Goal: Task Accomplishment & Management: Manage account settings

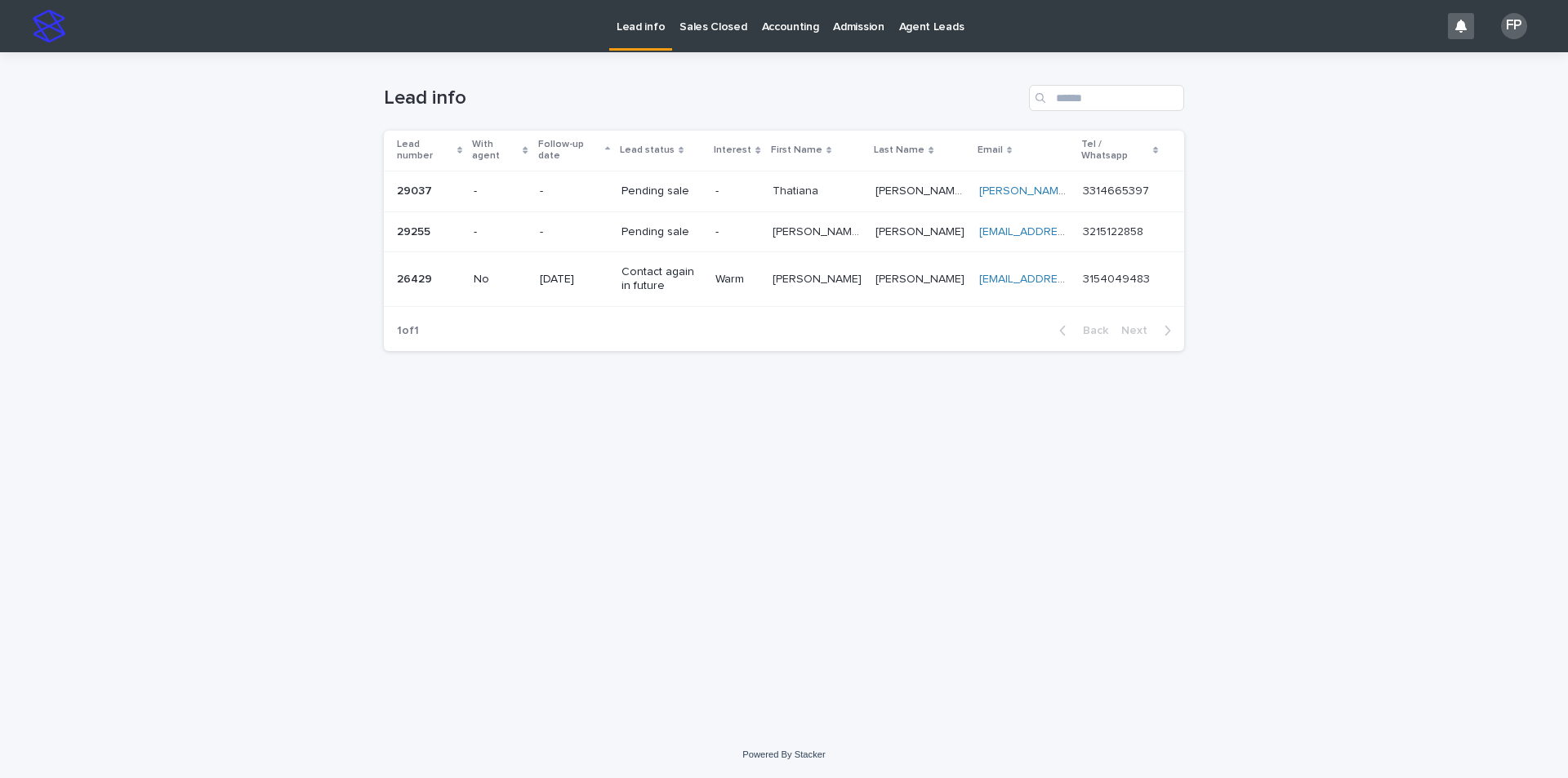
click at [755, 184] on p "-" at bounding box center [737, 191] width 43 height 14
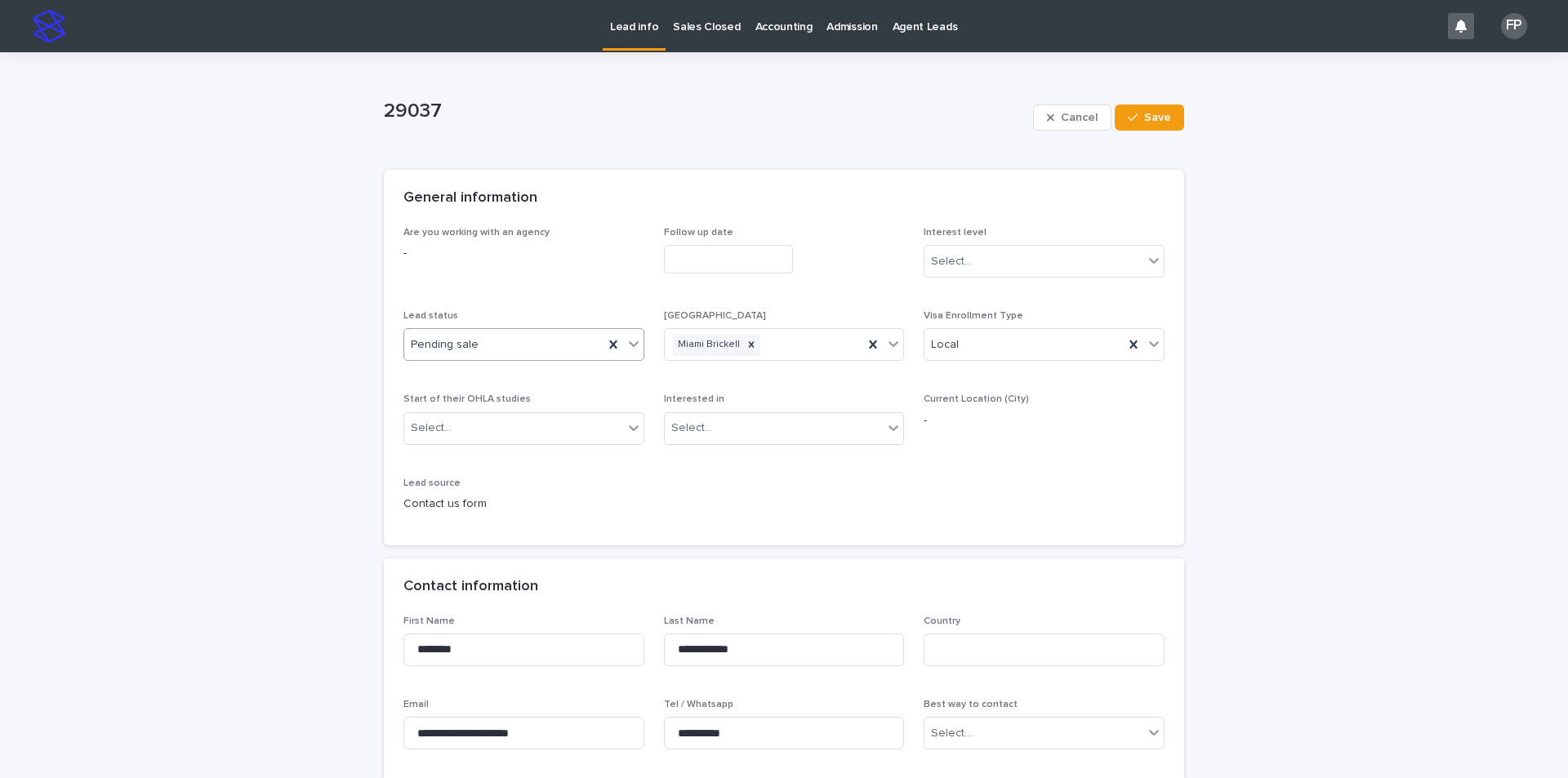
click at [512, 339] on div "Pending sale" at bounding box center [504, 345] width 199 height 27
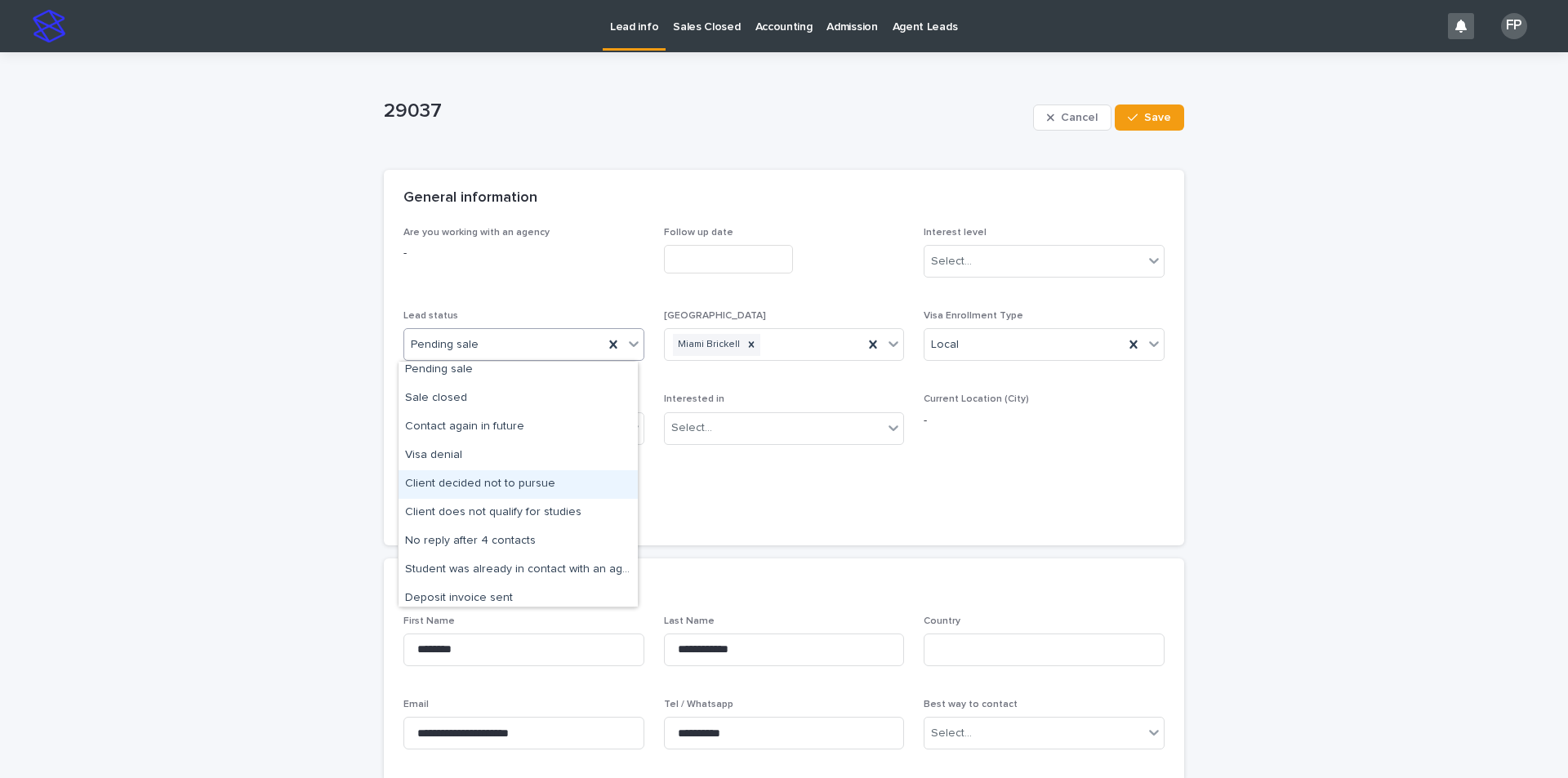
scroll to position [127, 0]
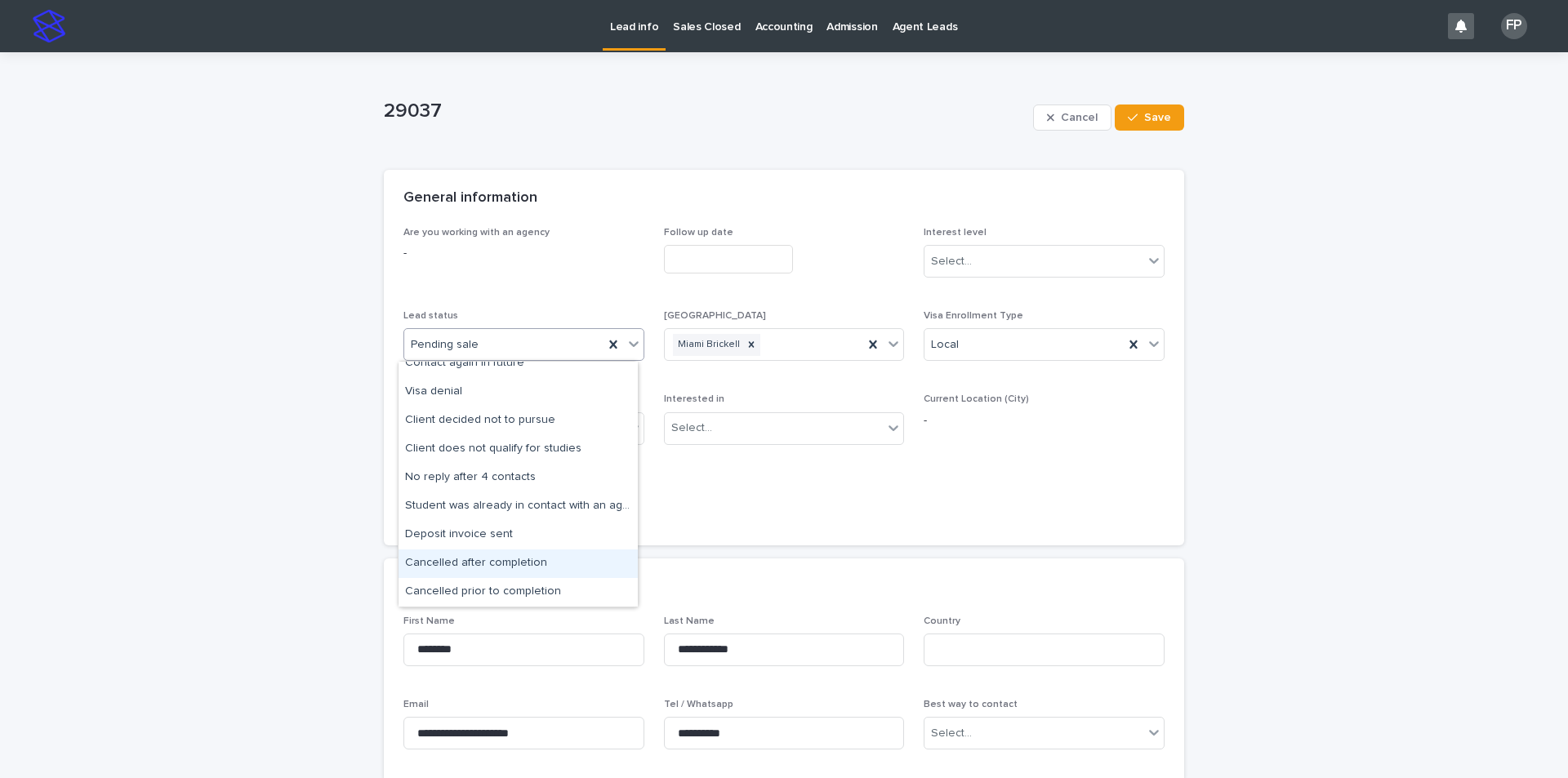
click at [542, 560] on div "Cancelled after completion" at bounding box center [518, 564] width 239 height 28
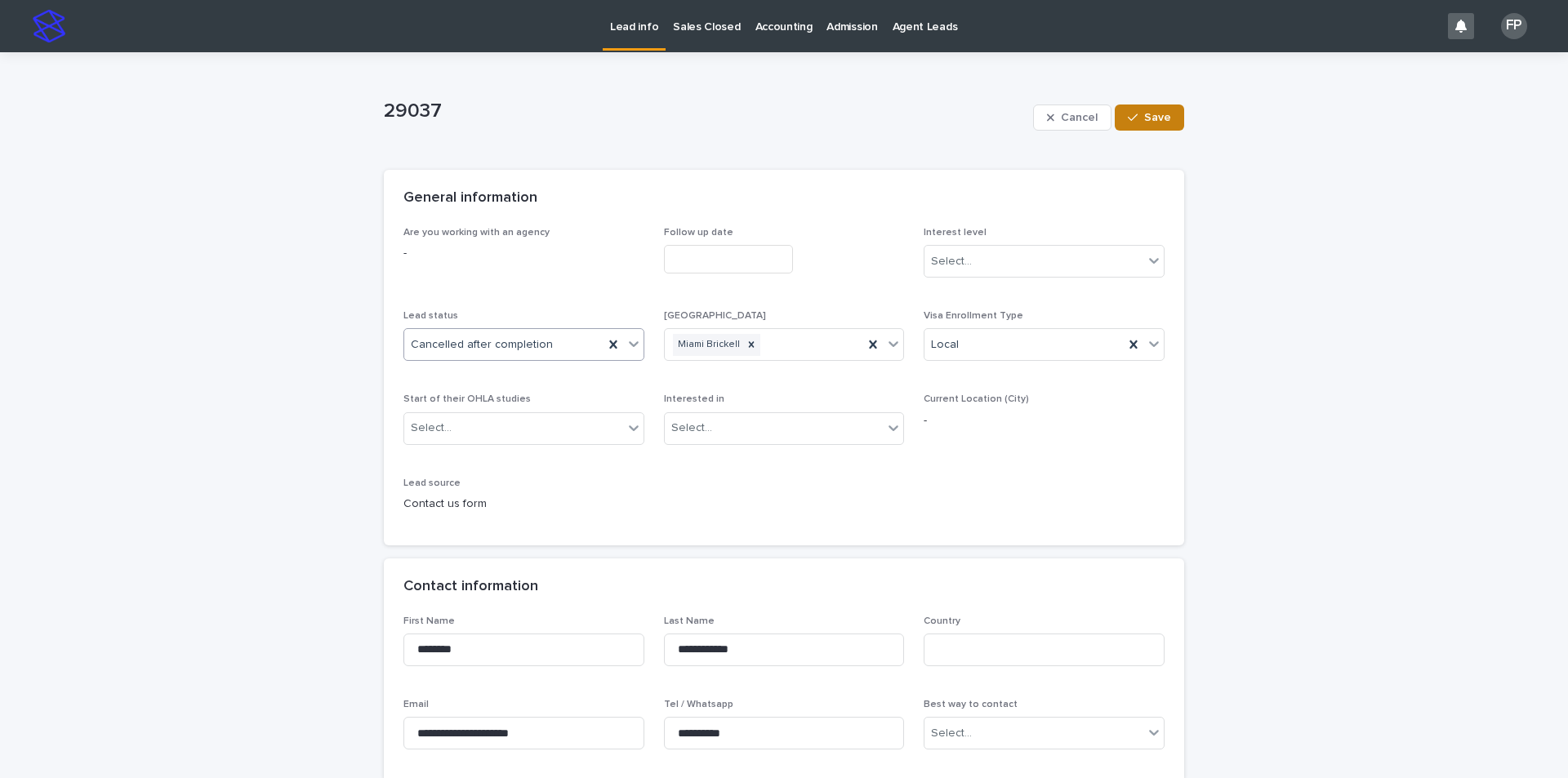
click at [1151, 123] on button "Save" at bounding box center [1149, 117] width 69 height 26
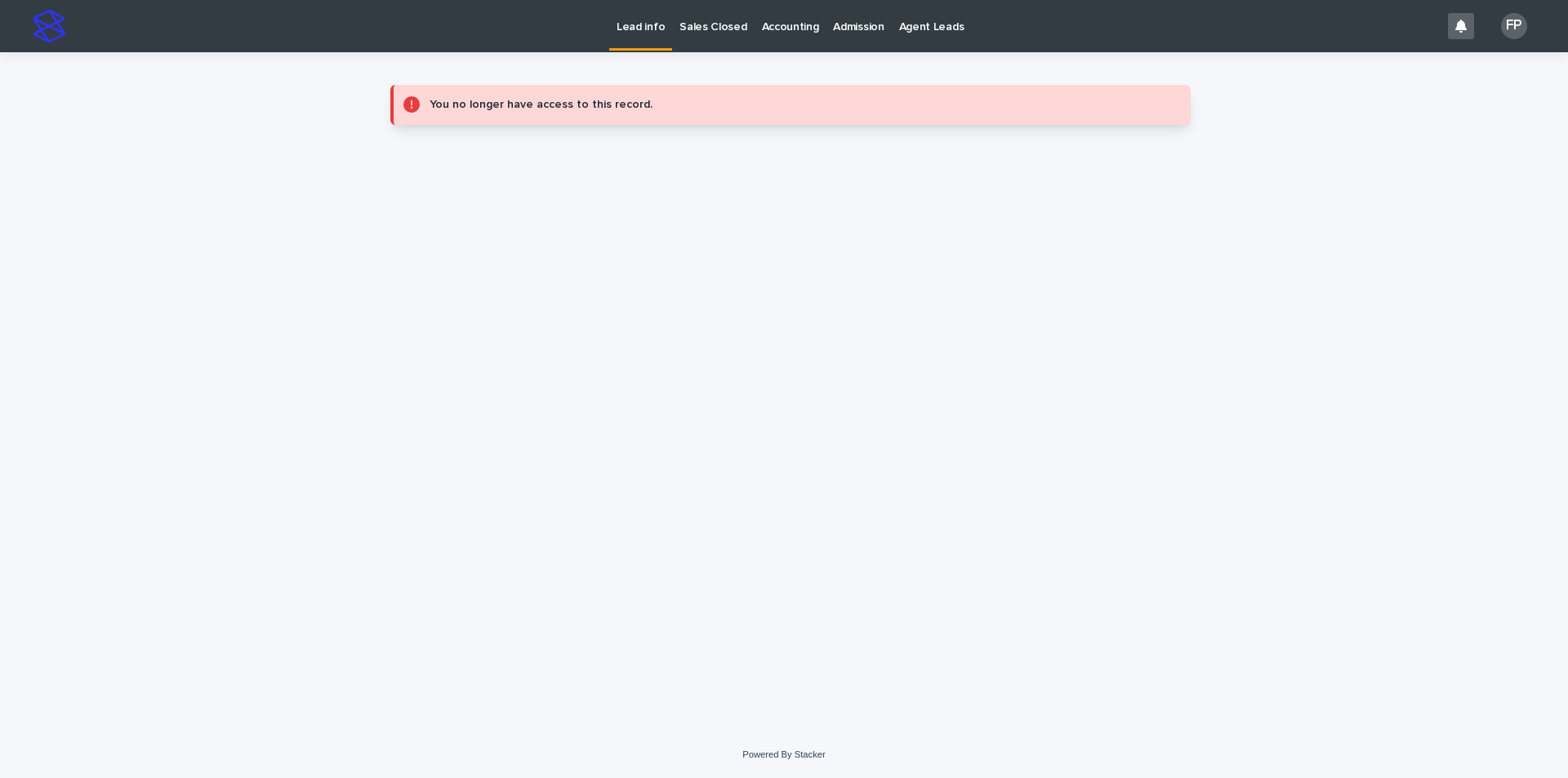
click at [629, 22] on p "Lead info" at bounding box center [640, 17] width 48 height 34
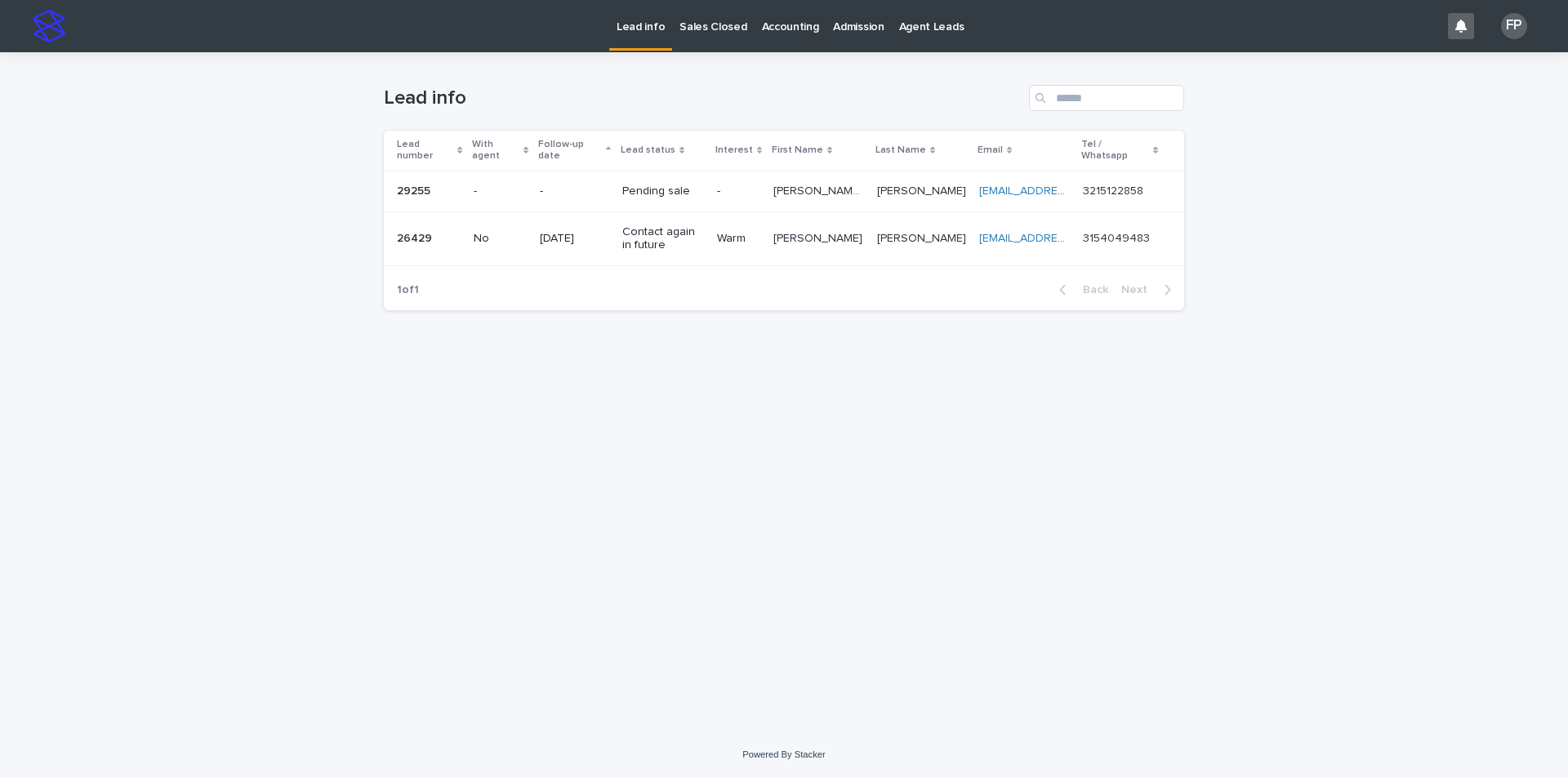
click at [783, 181] on p "[PERSON_NAME] (Test)" at bounding box center [820, 190] width 94 height 18
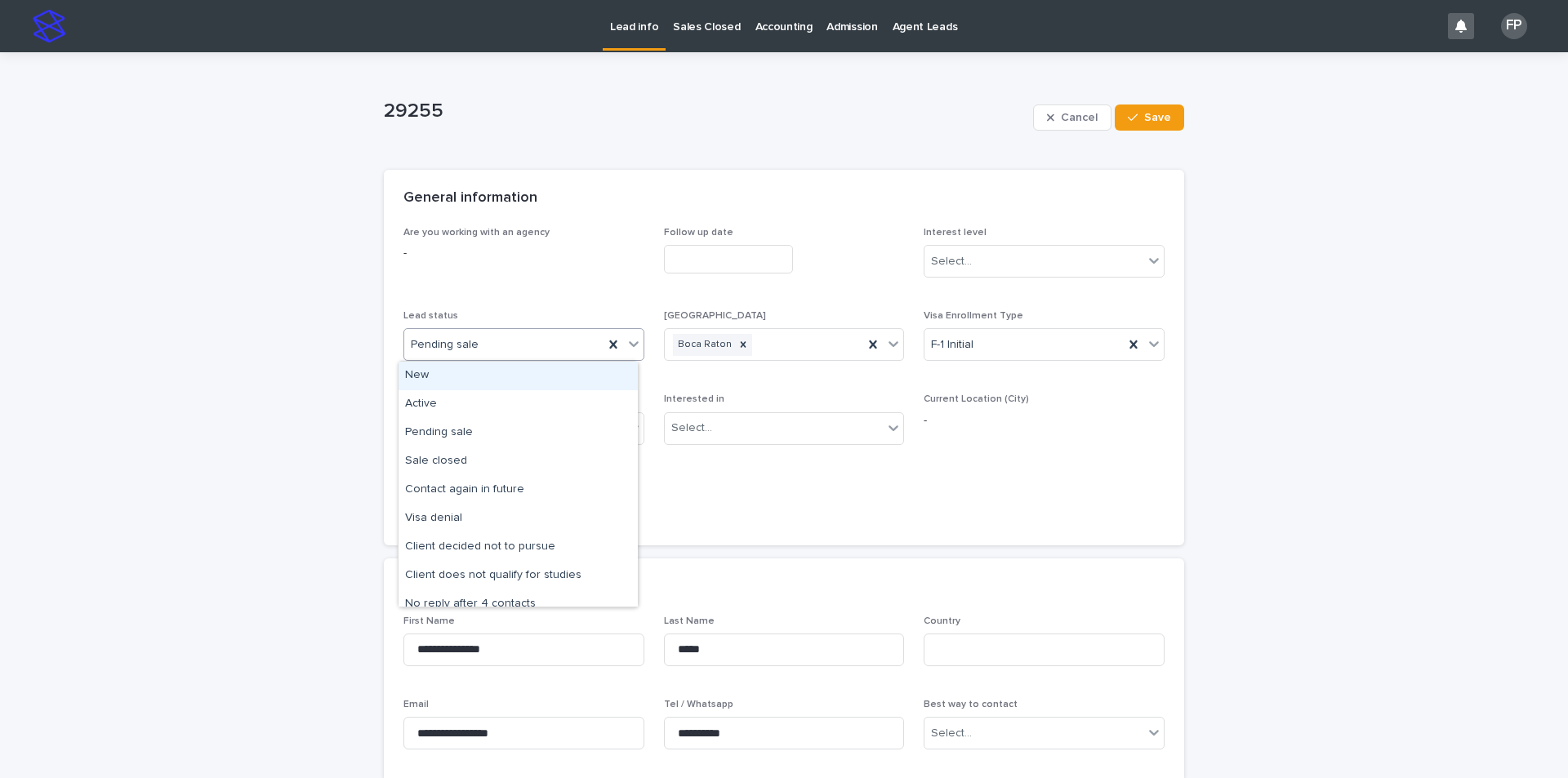
click at [535, 343] on div "Pending sale" at bounding box center [504, 345] width 199 height 27
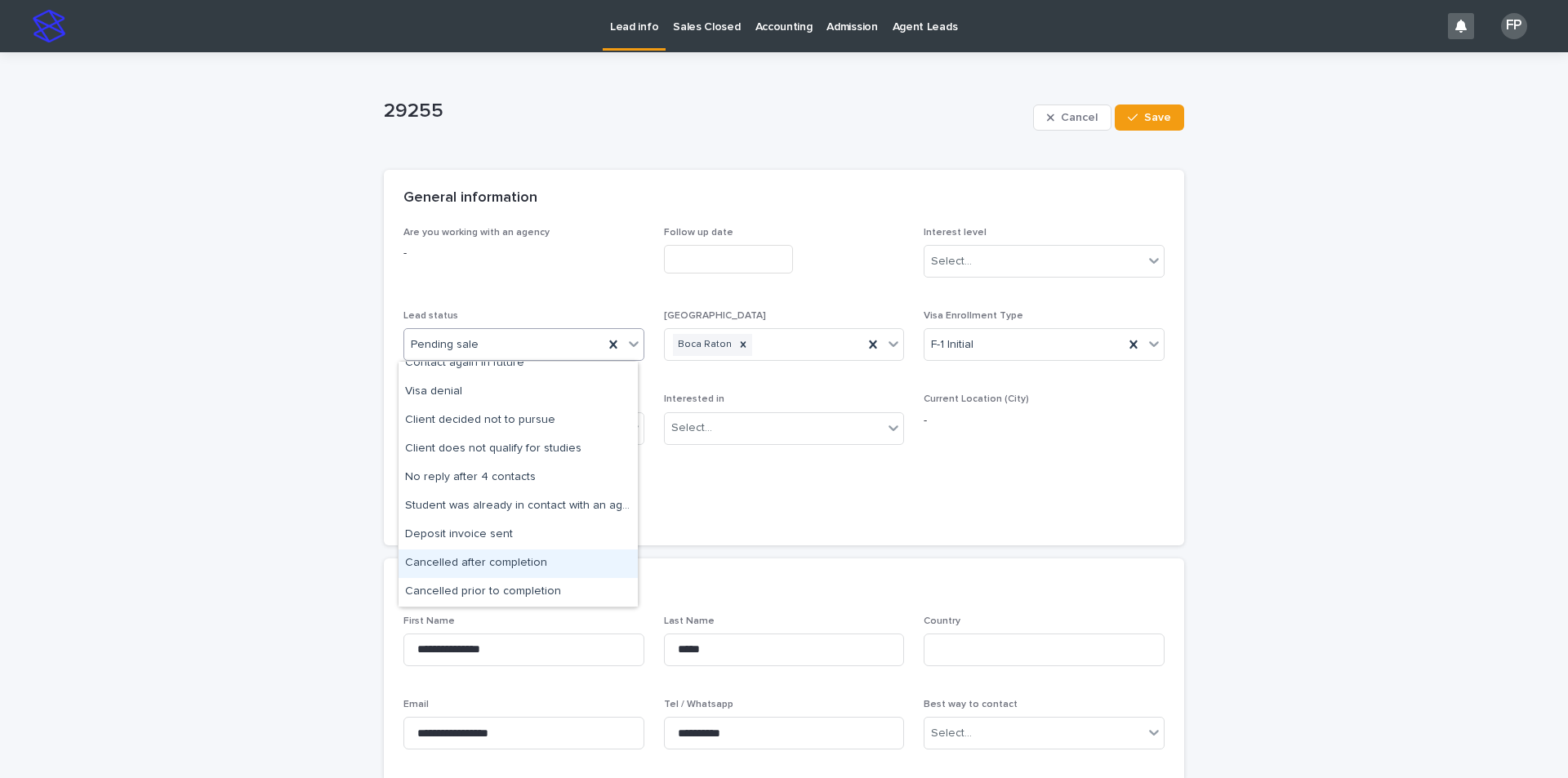
click at [551, 563] on div "Cancelled after completion" at bounding box center [518, 564] width 239 height 28
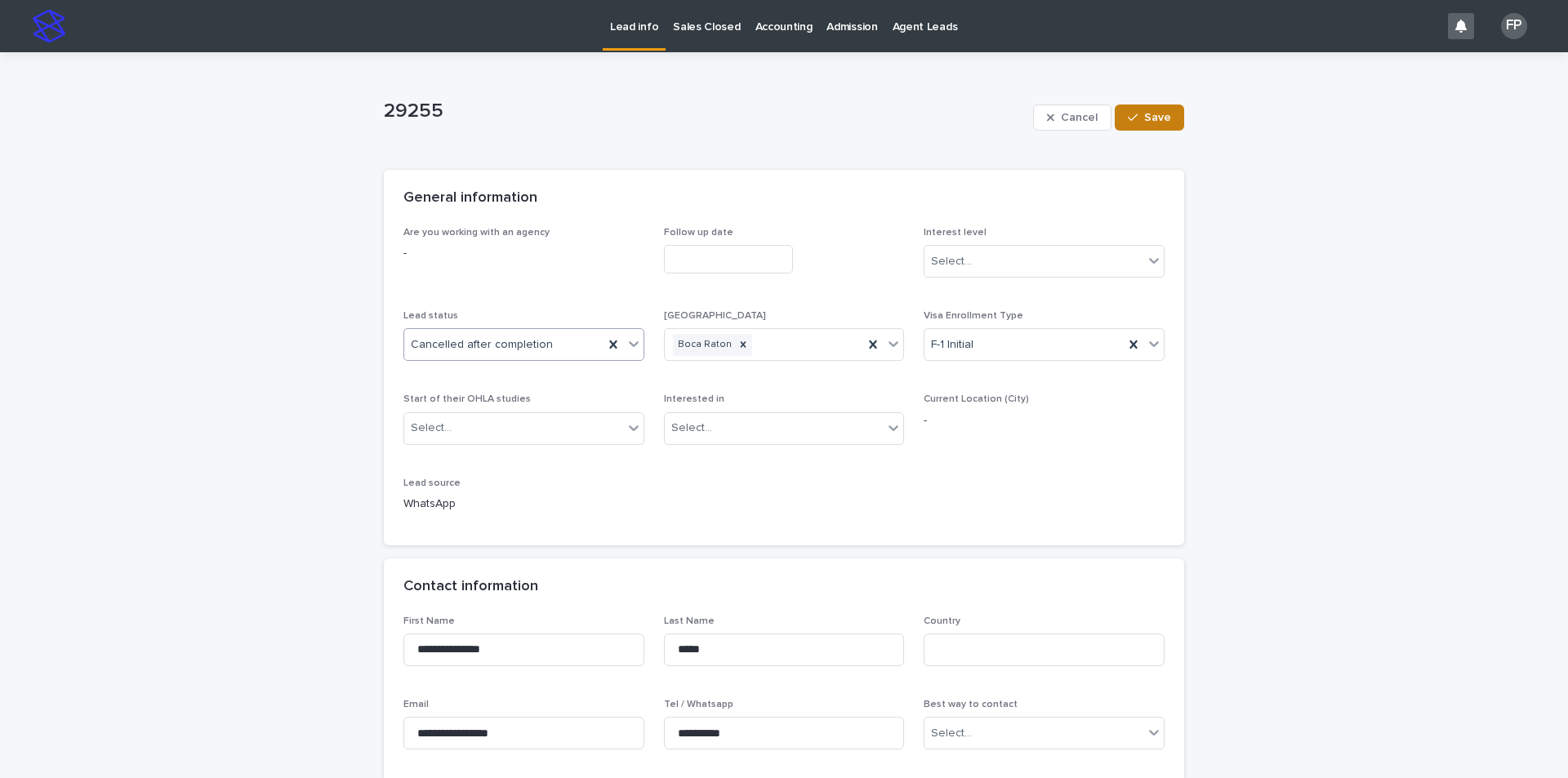
click at [1144, 119] on span "Save" at bounding box center [1157, 118] width 27 height 12
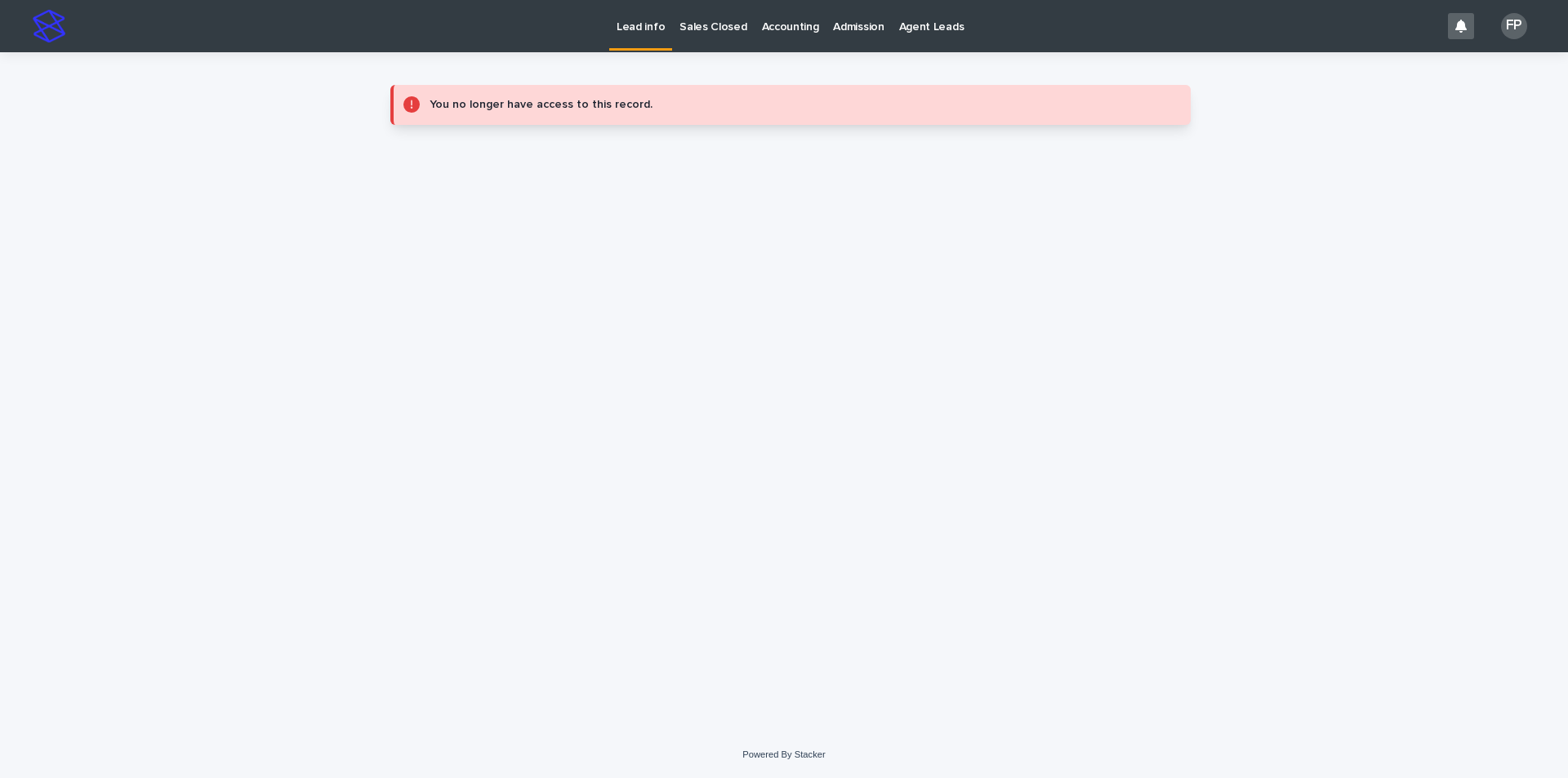
click at [621, 19] on p "Lead info" at bounding box center [640, 17] width 48 height 34
